Goal: Navigation & Orientation: Go to known website

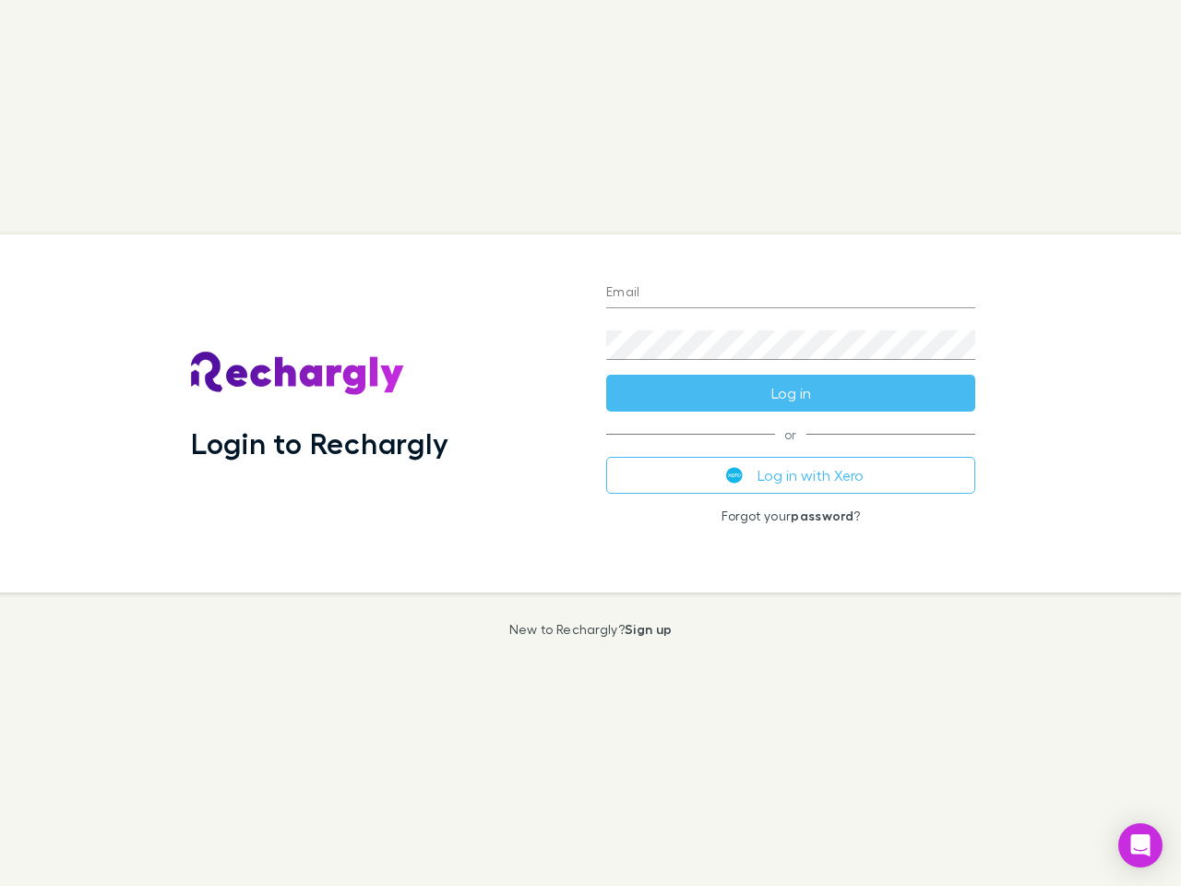
click at [590, 443] on div "Login to Rechargly" at bounding box center [383, 413] width 415 height 358
click at [791, 293] on input "Email" at bounding box center [790, 294] width 369 height 30
click at [791, 393] on button "Log in" at bounding box center [790, 393] width 369 height 37
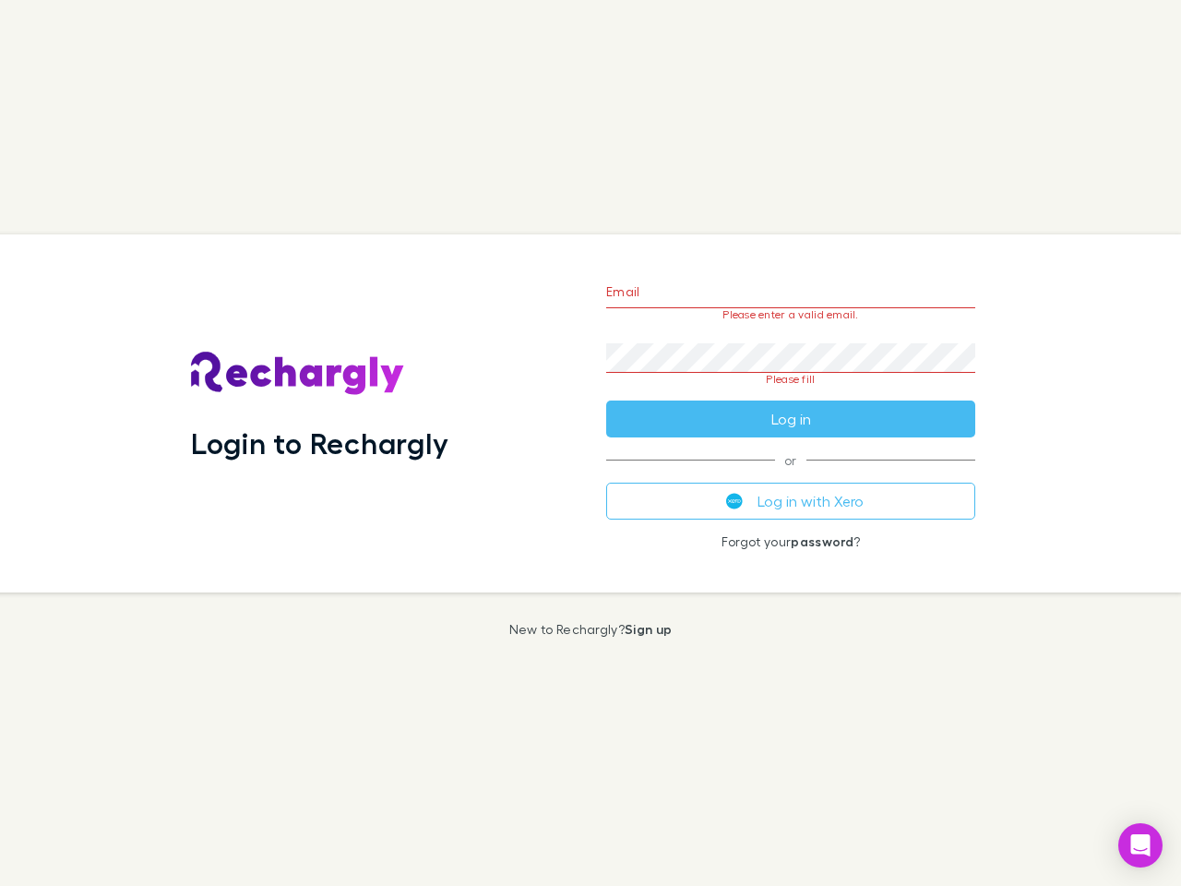
click at [791, 475] on div "Email Please enter a valid email. Password Please fill Log in or Log in with Xe…" at bounding box center [790, 413] width 399 height 358
click at [1140, 845] on icon "Open Intercom Messenger" at bounding box center [1140, 845] width 19 height 22
